Goal: Task Accomplishment & Management: Manage account settings

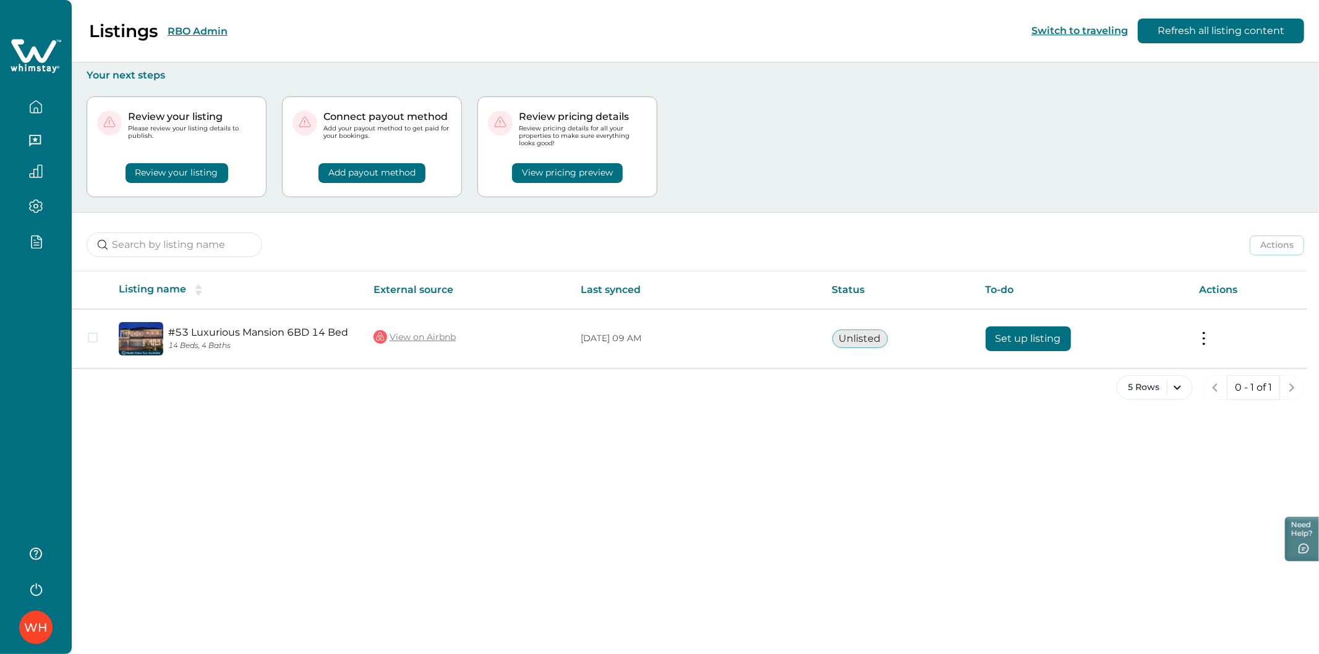
click at [207, 171] on button "Review your listing" at bounding box center [177, 173] width 103 height 20
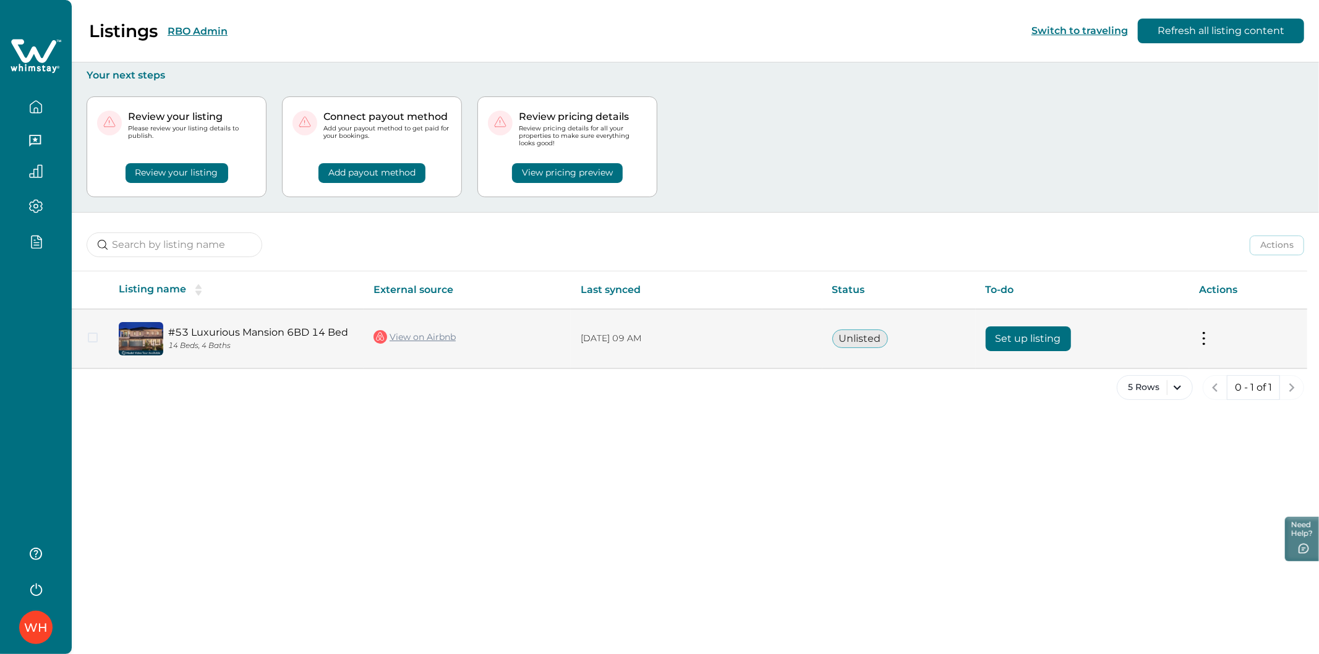
click at [1027, 332] on button "Set up listing" at bounding box center [1028, 338] width 85 height 25
click at [997, 341] on button "Set up listing" at bounding box center [1028, 338] width 85 height 25
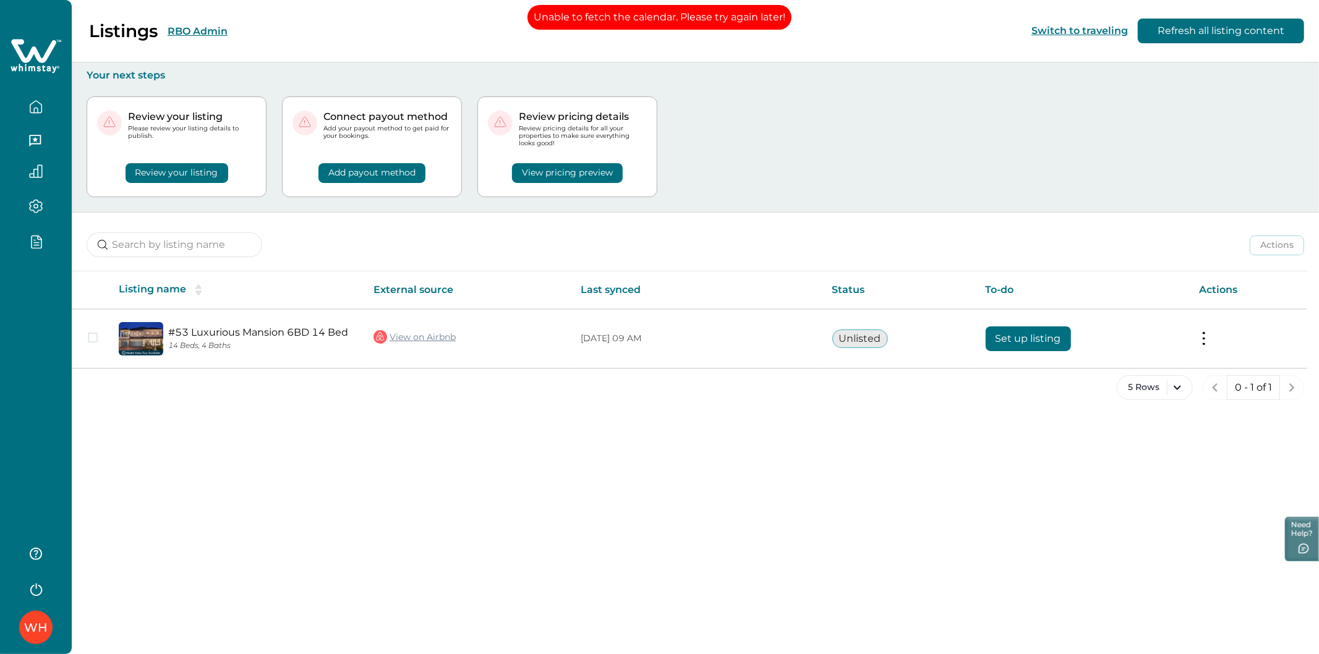
click at [212, 176] on button "Review your listing" at bounding box center [177, 173] width 103 height 20
click at [182, 170] on button "Review your listing" at bounding box center [177, 173] width 103 height 20
click at [25, 631] on div "WH" at bounding box center [35, 628] width 23 height 30
click at [256, 174] on div "Review your listing" at bounding box center [176, 165] width 159 height 35
click at [205, 174] on button "Review your listing" at bounding box center [177, 173] width 103 height 20
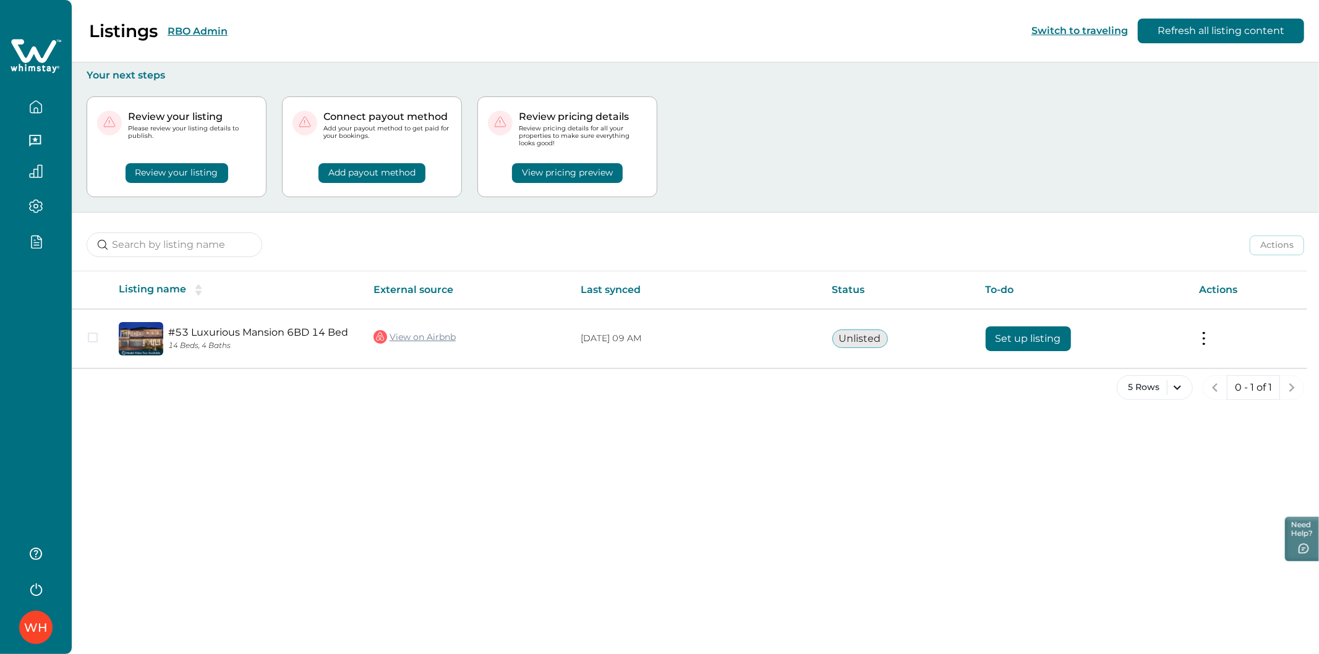
click at [190, 174] on button "Review your listing" at bounding box center [177, 173] width 103 height 20
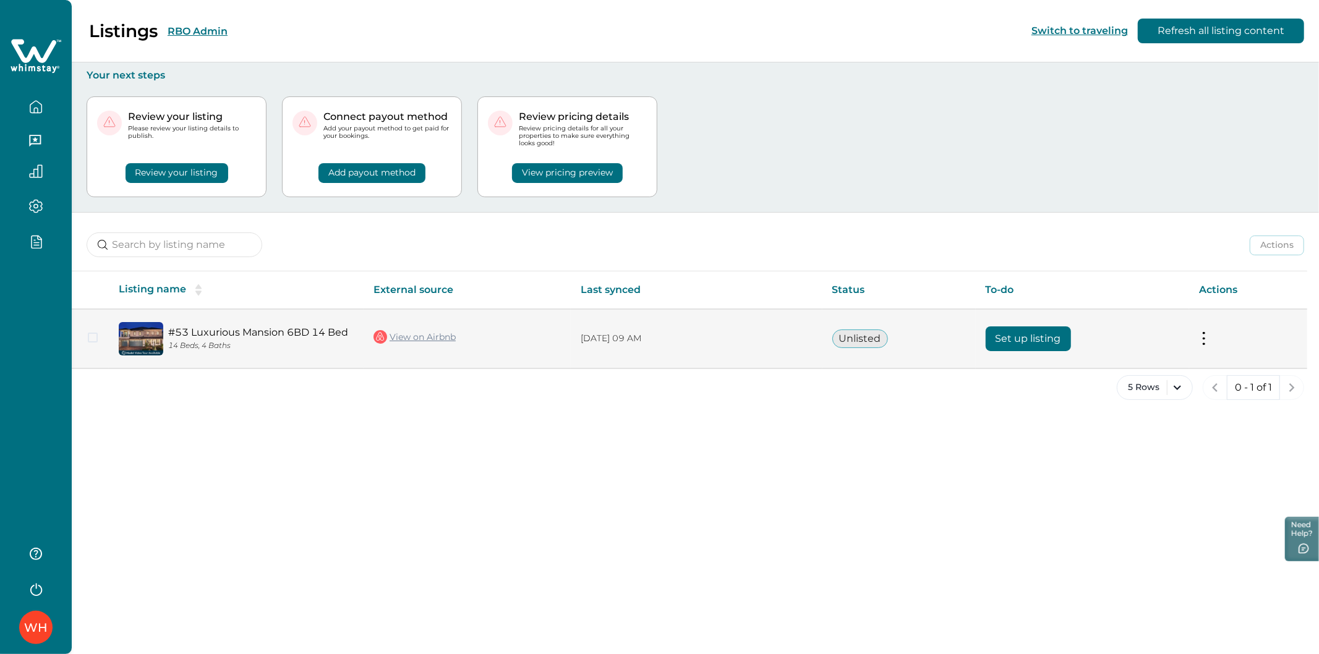
click at [1000, 334] on button "Set up listing" at bounding box center [1028, 338] width 85 height 25
click at [1204, 337] on button at bounding box center [1204, 338] width 10 height 13
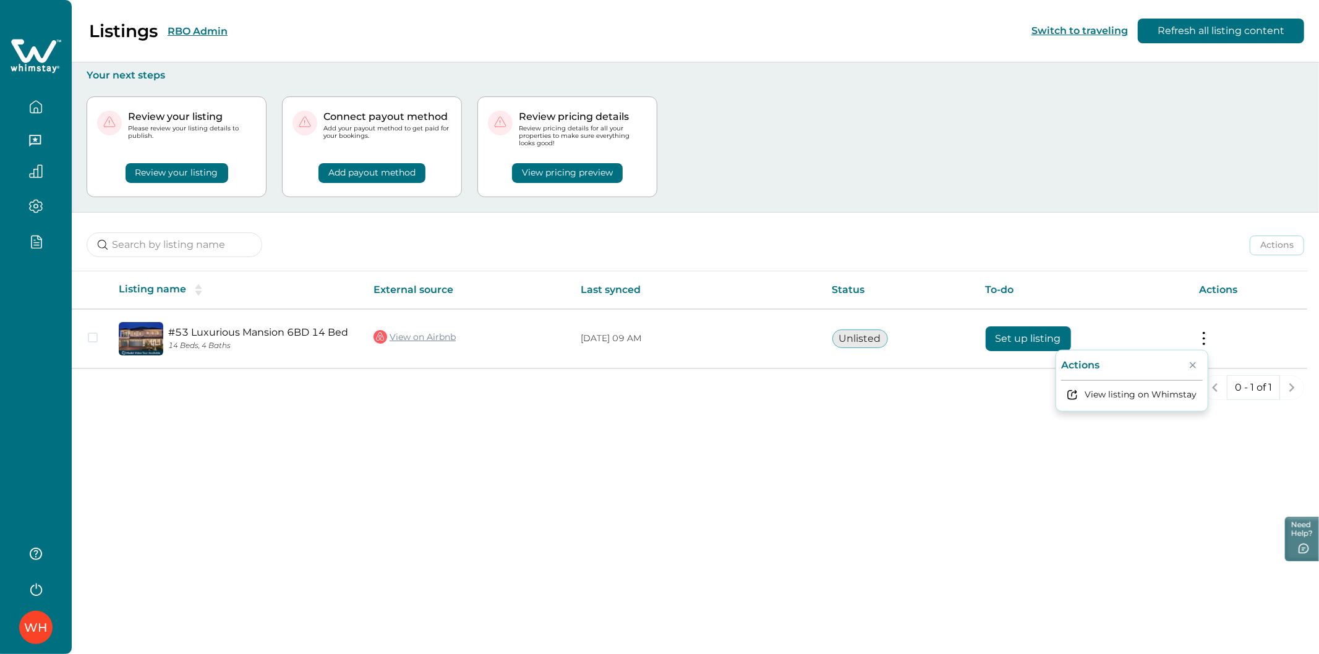
click at [443, 526] on div "Listings RBO Admin Switch to traveling Refresh all listing content Your next st…" at bounding box center [695, 327] width 1247 height 654
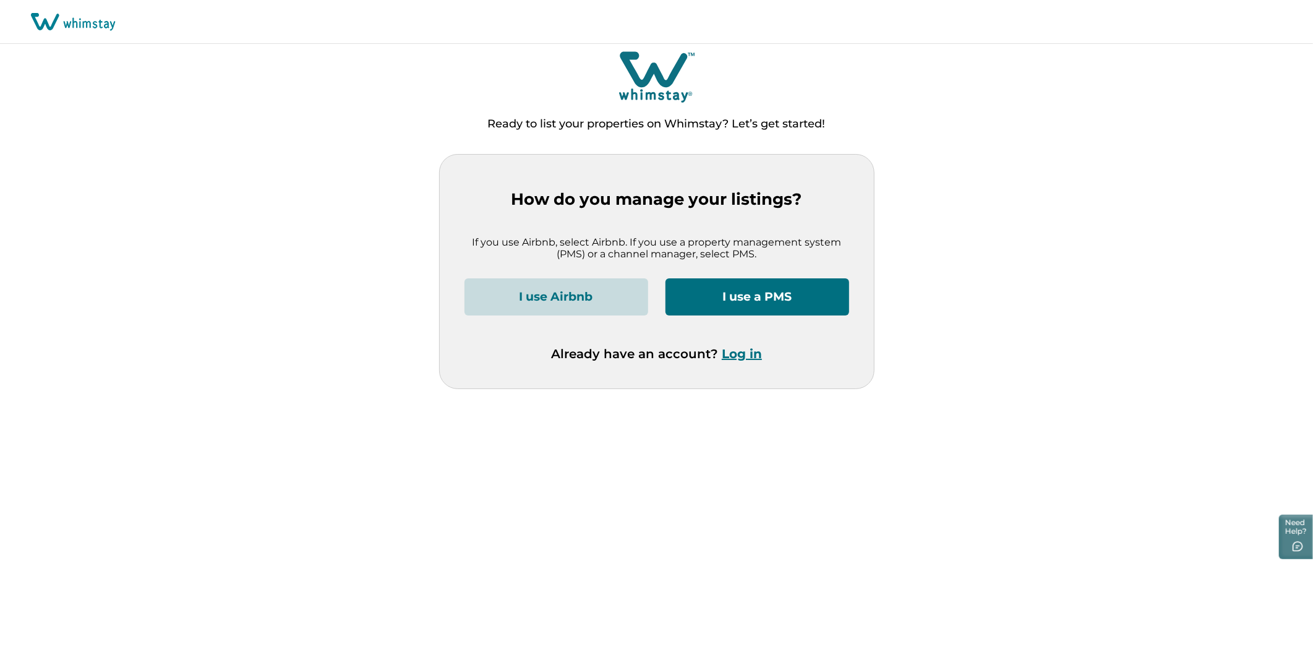
click at [753, 354] on button "Log in" at bounding box center [742, 353] width 40 height 15
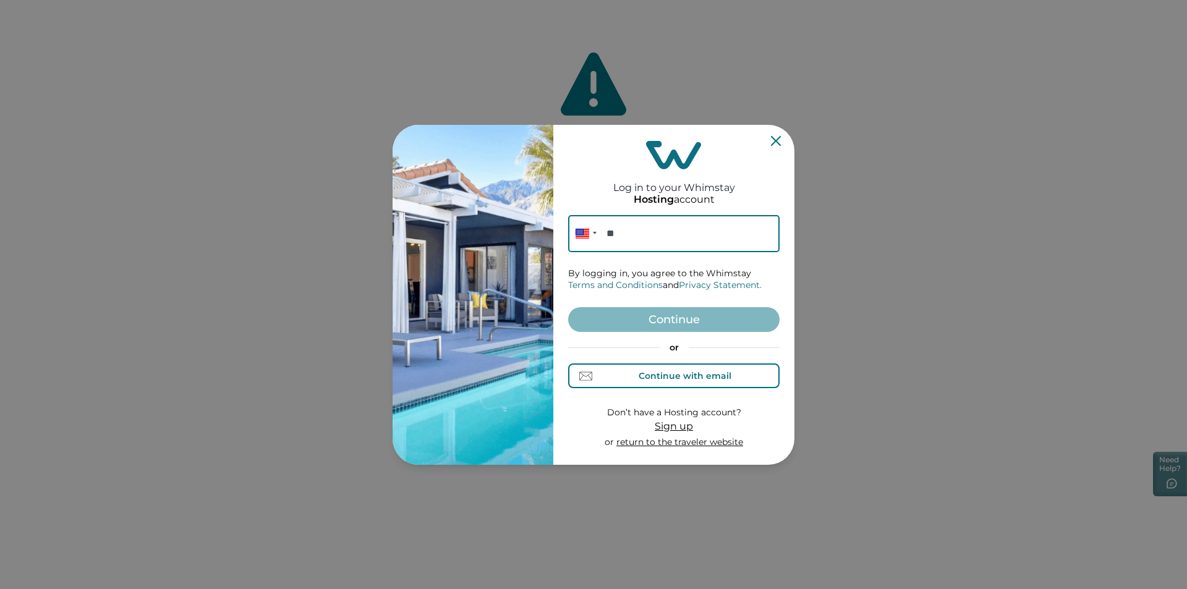
click at [696, 373] on div "Continue with email" at bounding box center [685, 376] width 93 height 10
click at [647, 241] on input at bounding box center [673, 233] width 211 height 37
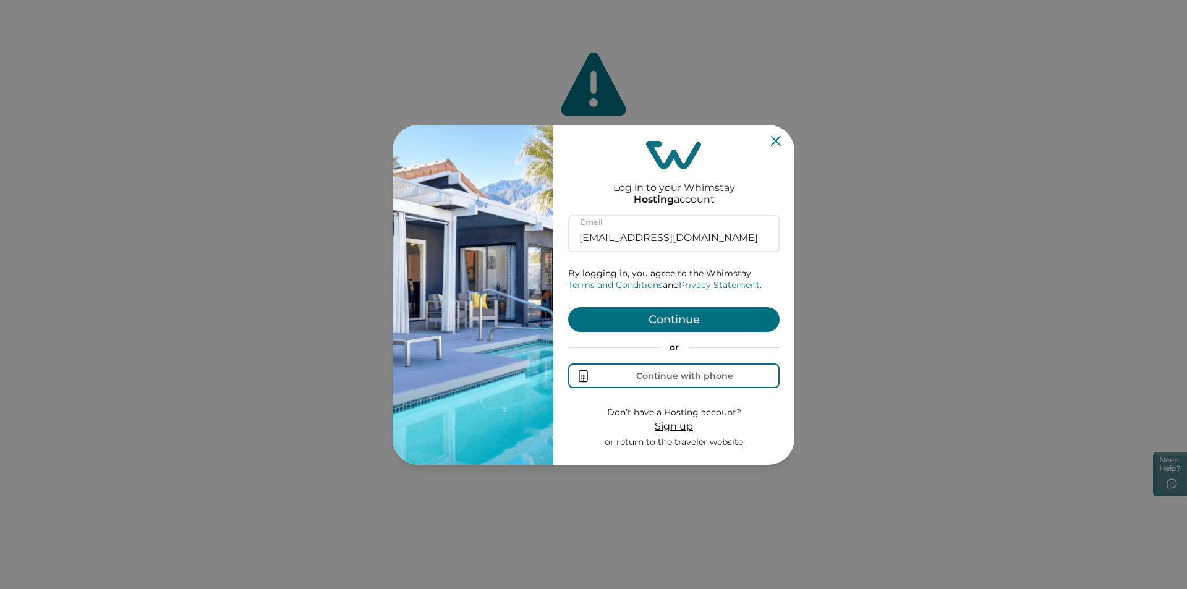
click at [683, 317] on button "Continue" at bounding box center [673, 319] width 211 height 25
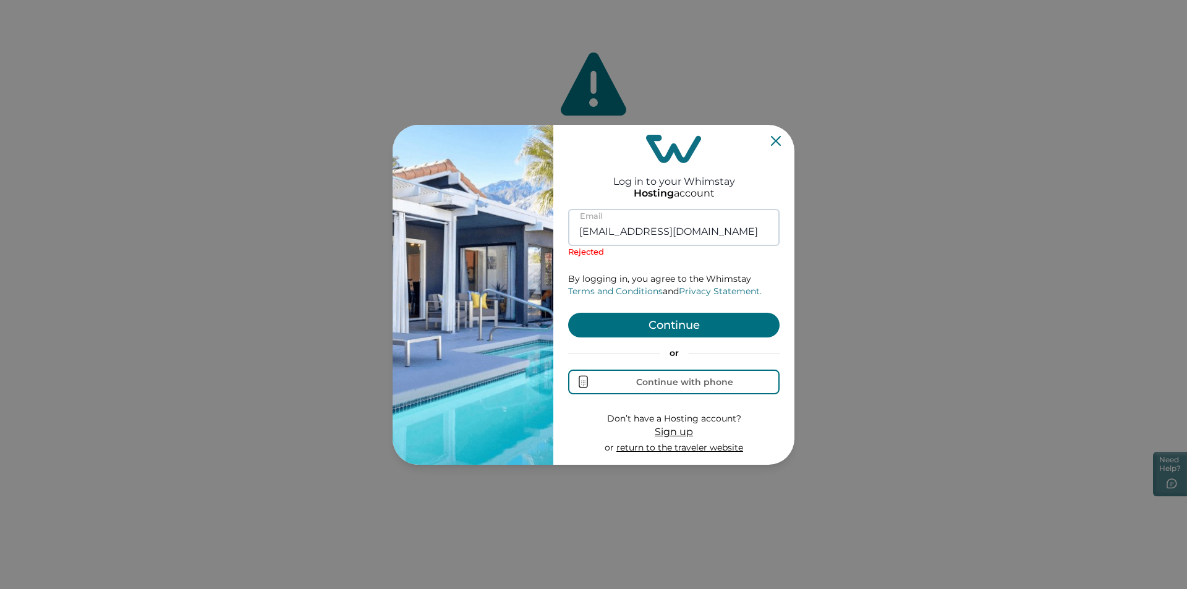
click at [605, 234] on input "rbo71@yopmail.com" at bounding box center [673, 227] width 211 height 37
type input "rbo62@yopmail.com"
click at [657, 322] on button "Continue" at bounding box center [673, 325] width 211 height 25
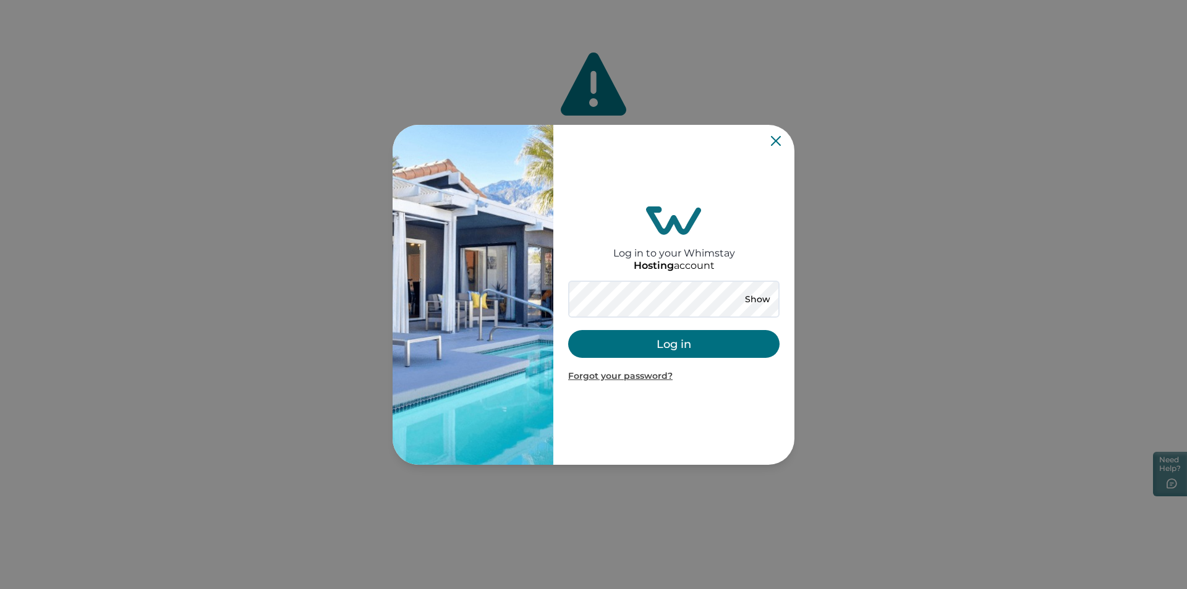
click at [676, 345] on button "Log in" at bounding box center [673, 344] width 211 height 28
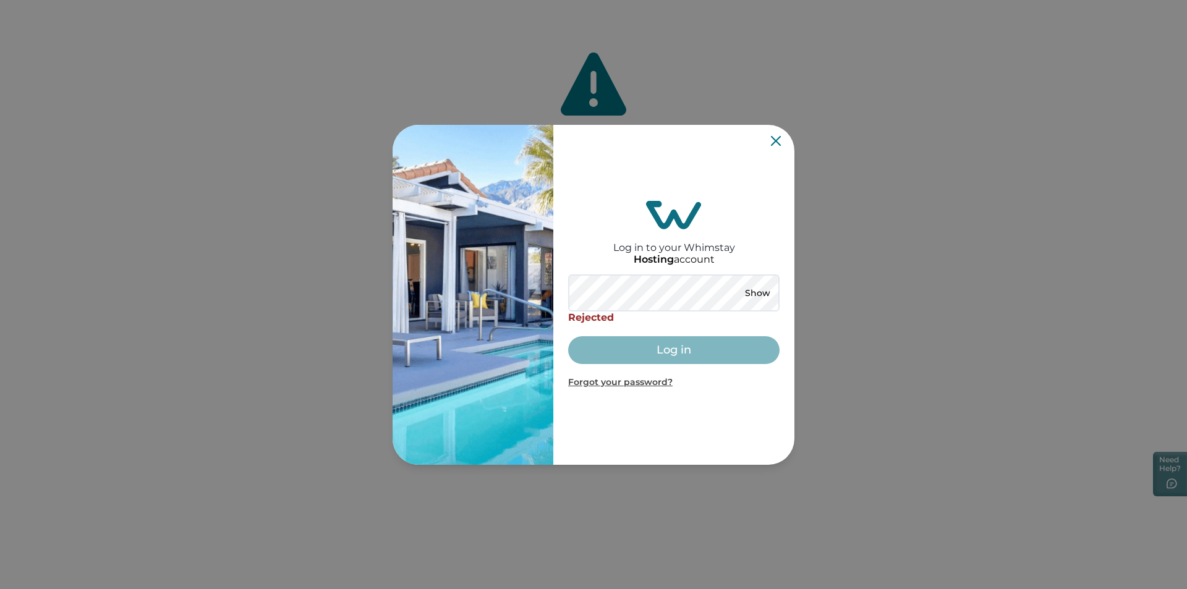
click at [841, 181] on div "Log in to your Whimstay Hosting account Show Rejected Log in Forgot your passwo…" at bounding box center [593, 294] width 1187 height 589
